Goal: Find specific page/section: Find specific page/section

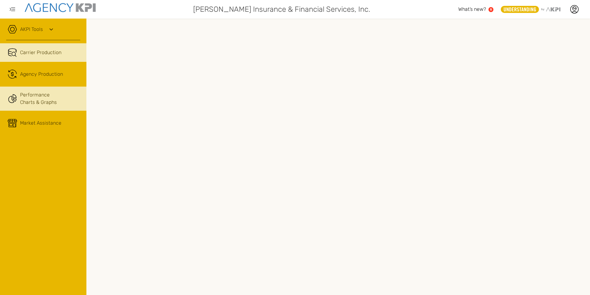
click at [29, 98] on link "Performance Charts & Graphs" at bounding box center [43, 98] width 86 height 24
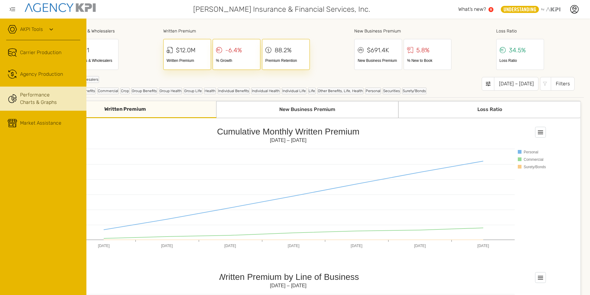
click at [49, 28] on icon at bounding box center [51, 29] width 7 height 7
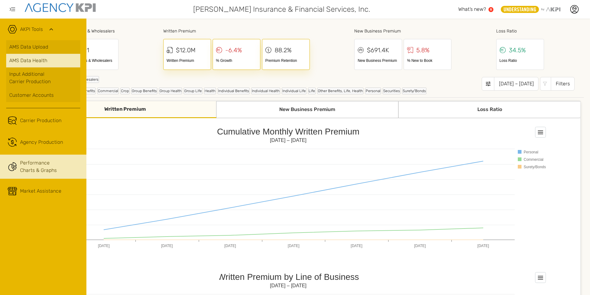
click at [40, 61] on span "AMS Data Health" at bounding box center [28, 60] width 38 height 7
